Goal: Find specific page/section: Find specific page/section

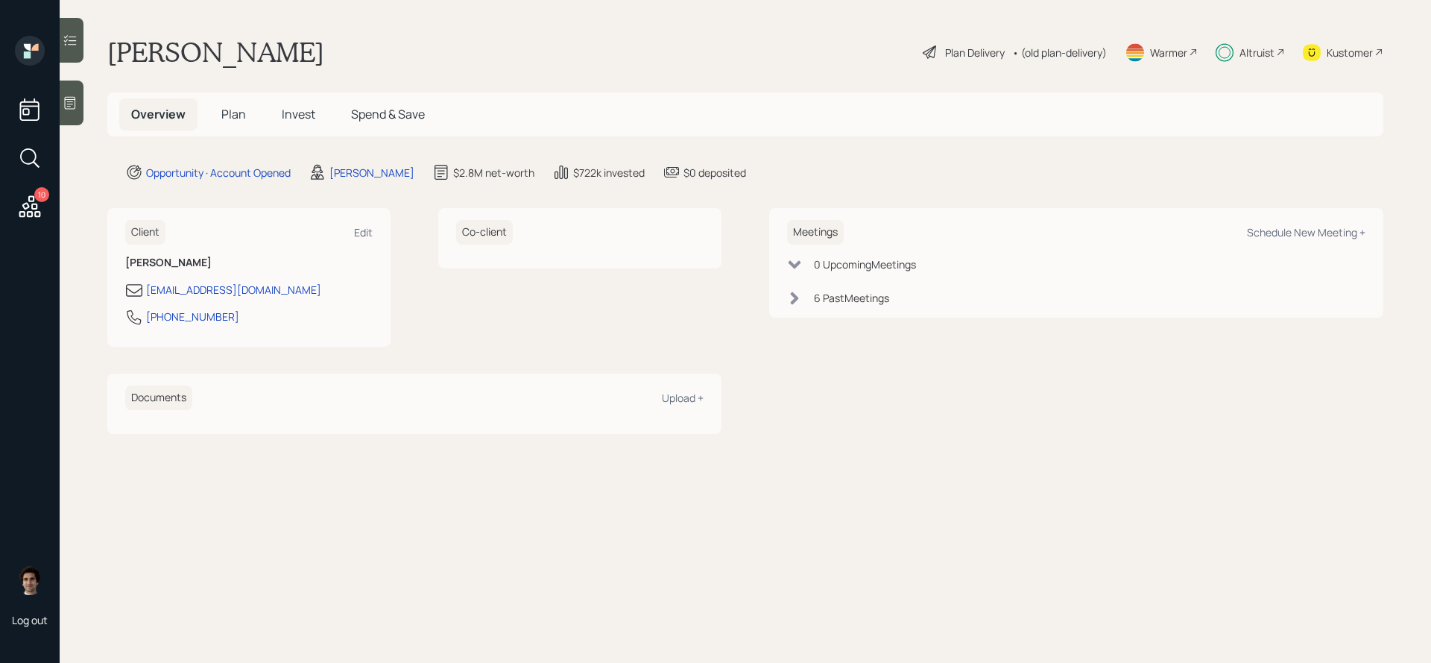
click at [1234, 57] on div "Altruist" at bounding box center [1250, 52] width 69 height 33
